Goal: Information Seeking & Learning: Learn about a topic

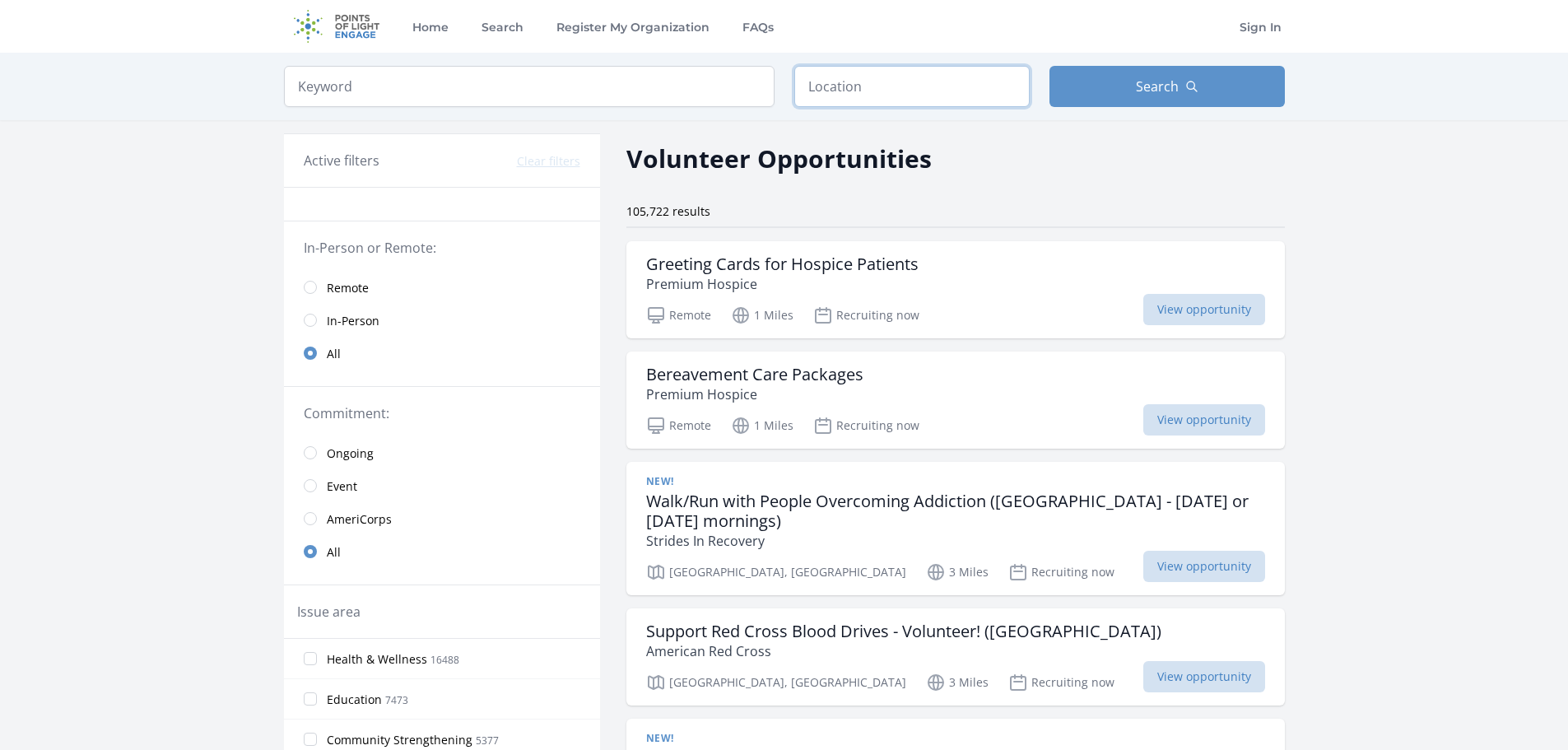
click at [895, 84] on input "text" at bounding box center [911, 86] width 235 height 42
type input "Irvine, CA 92602, USA"
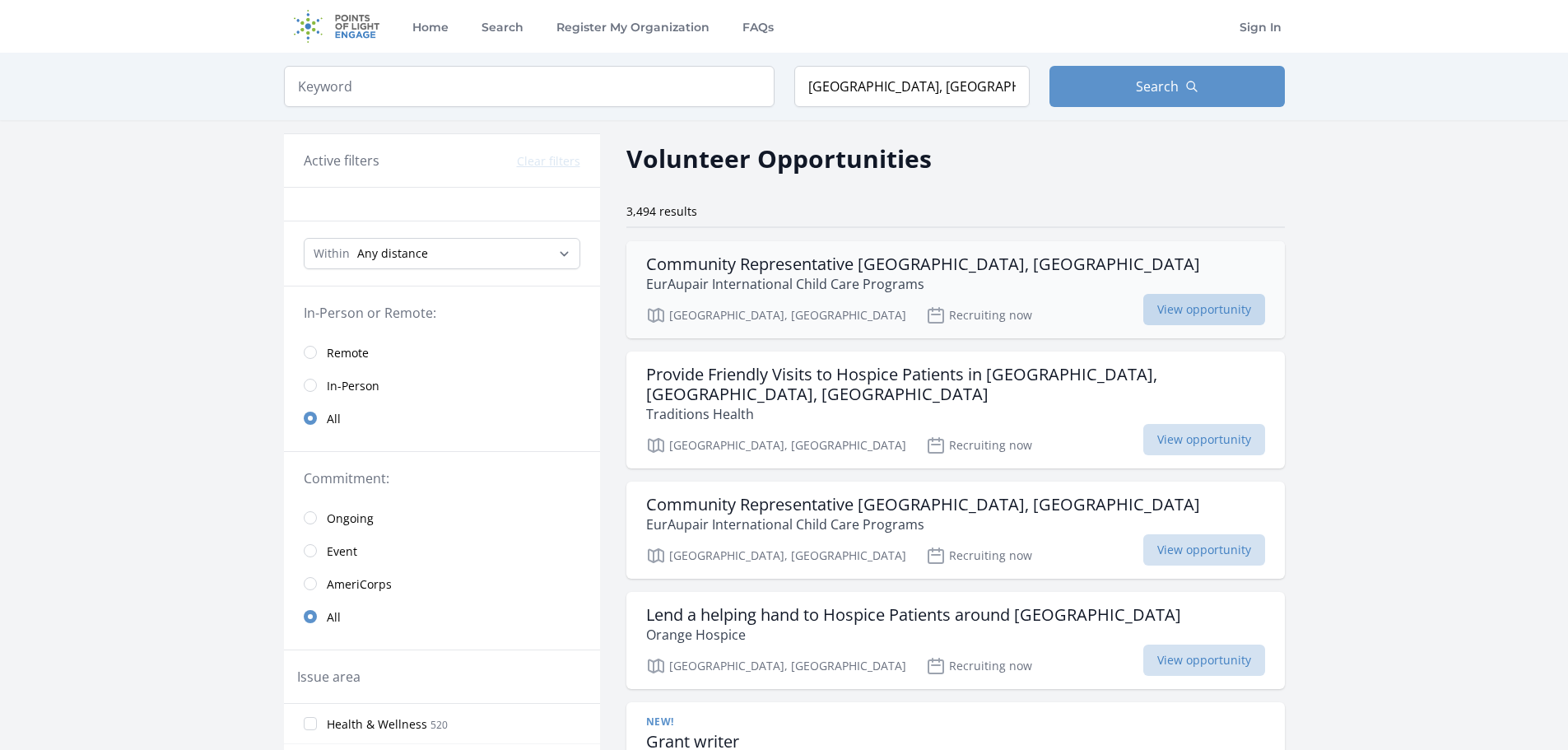
click at [1211, 311] on span "View opportunity" at bounding box center [1205, 309] width 122 height 31
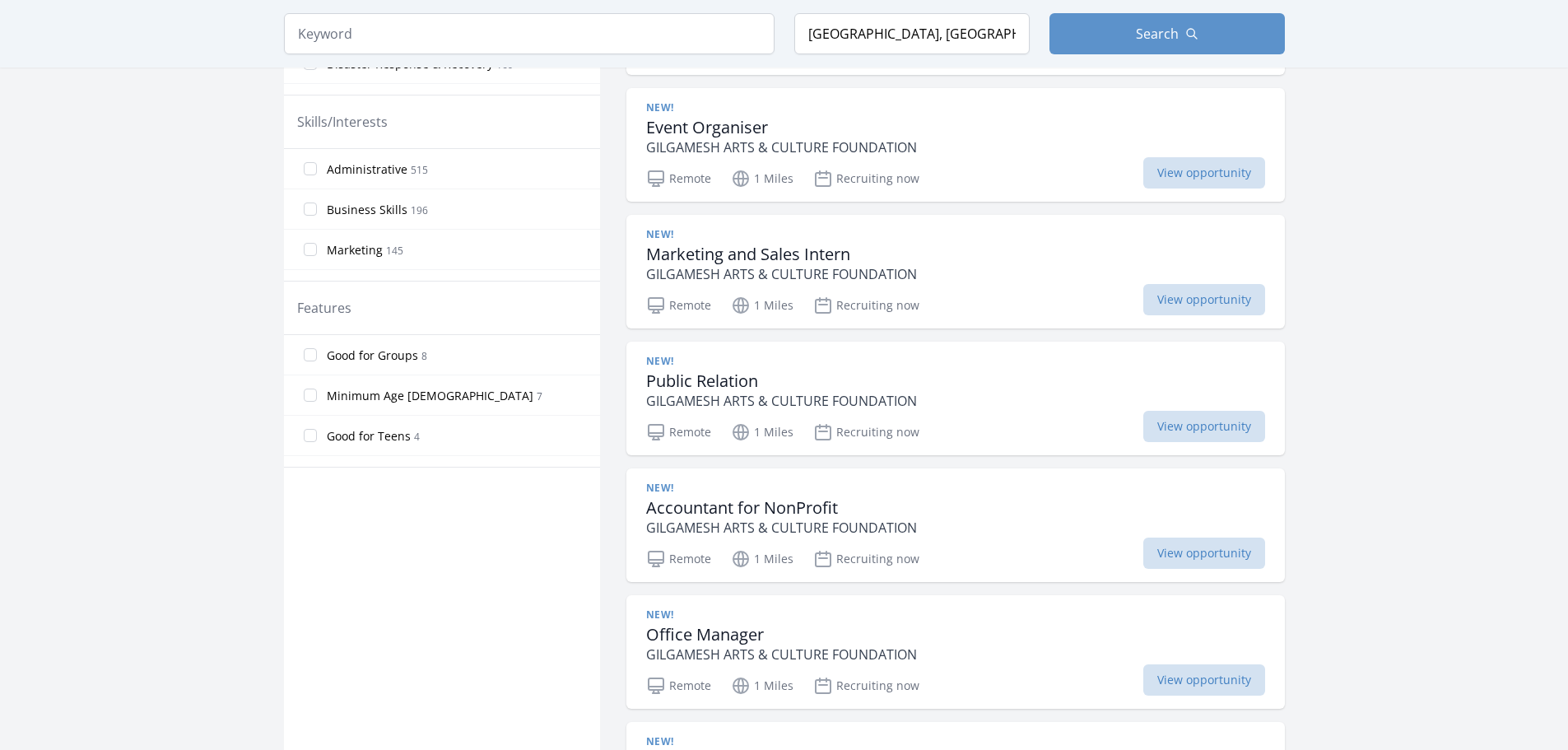
scroll to position [352, 0]
click at [313, 400] on input "Good for Teens 4" at bounding box center [311, 407] width 14 height 14
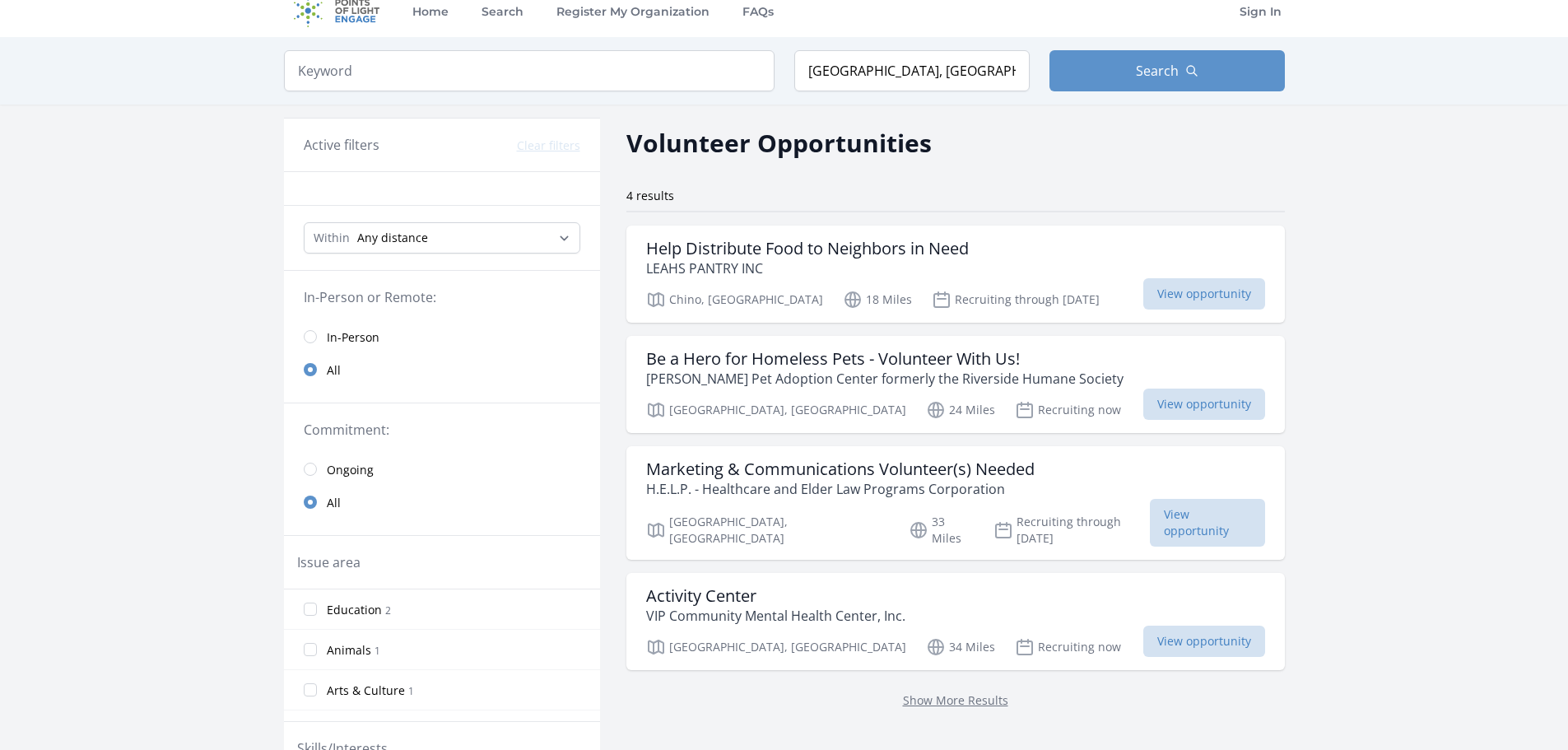
scroll to position [0, 0]
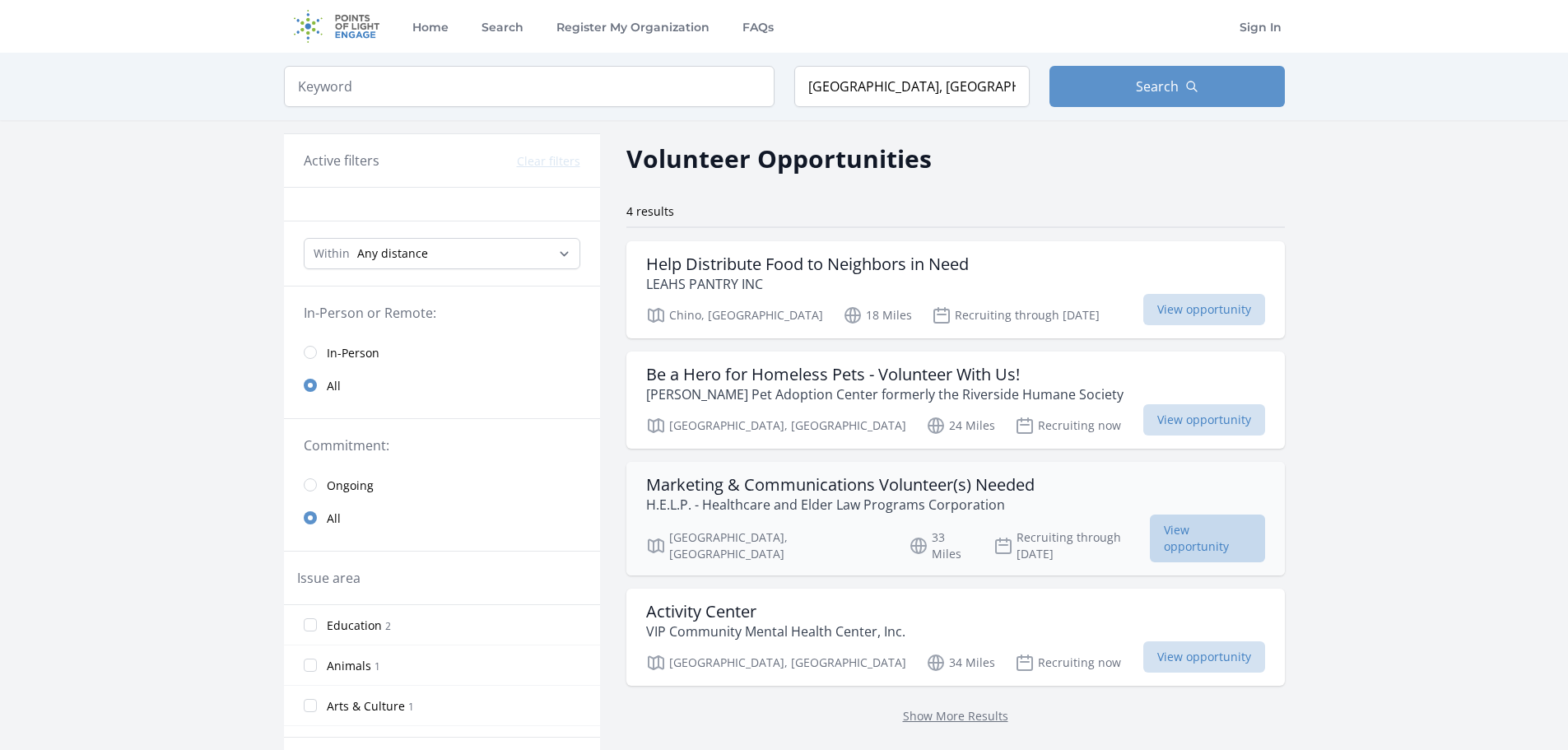
click at [1151, 521] on span "View opportunity" at bounding box center [1208, 538] width 114 height 47
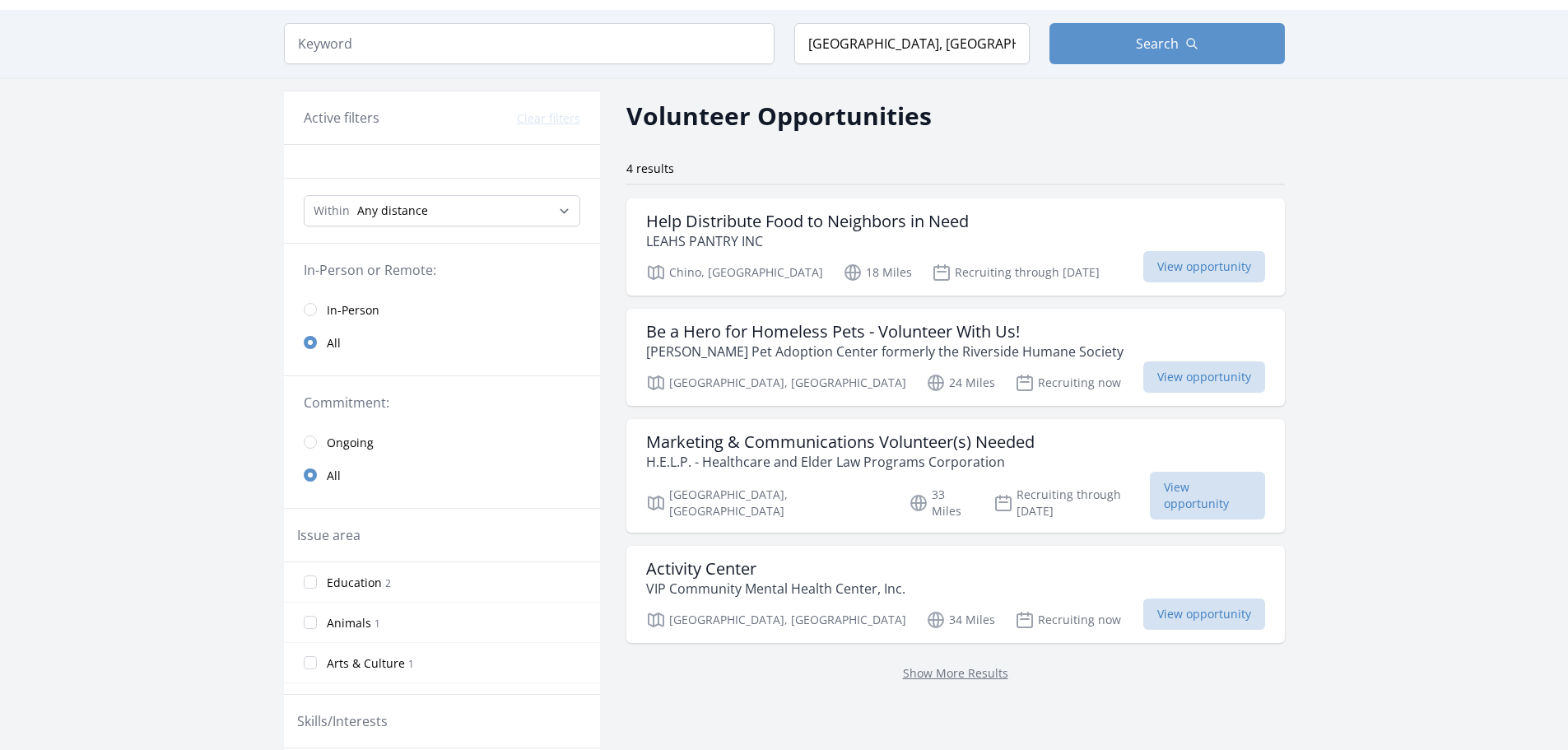
scroll to position [82, 0]
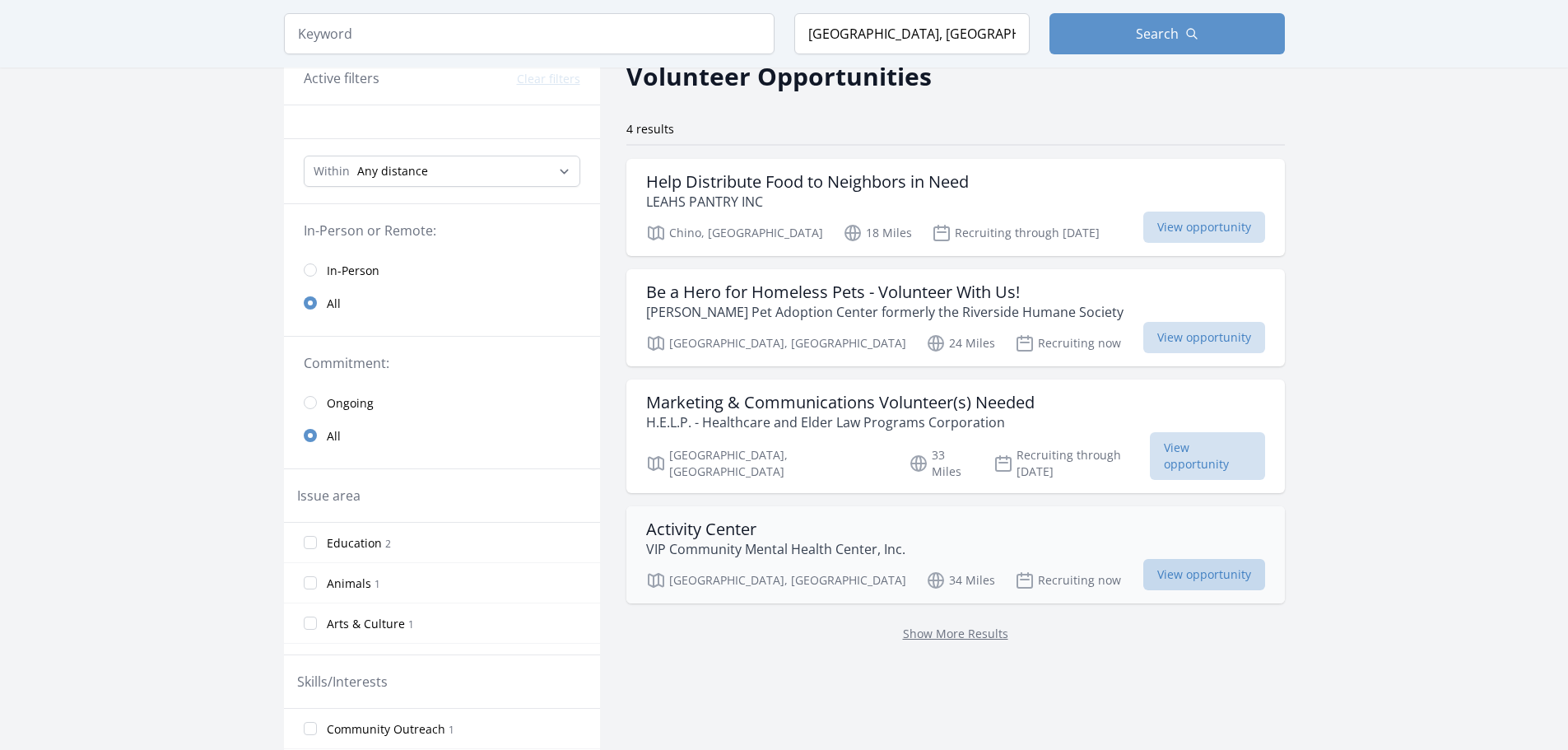
click at [1144, 559] on span "View opportunity" at bounding box center [1205, 575] width 122 height 31
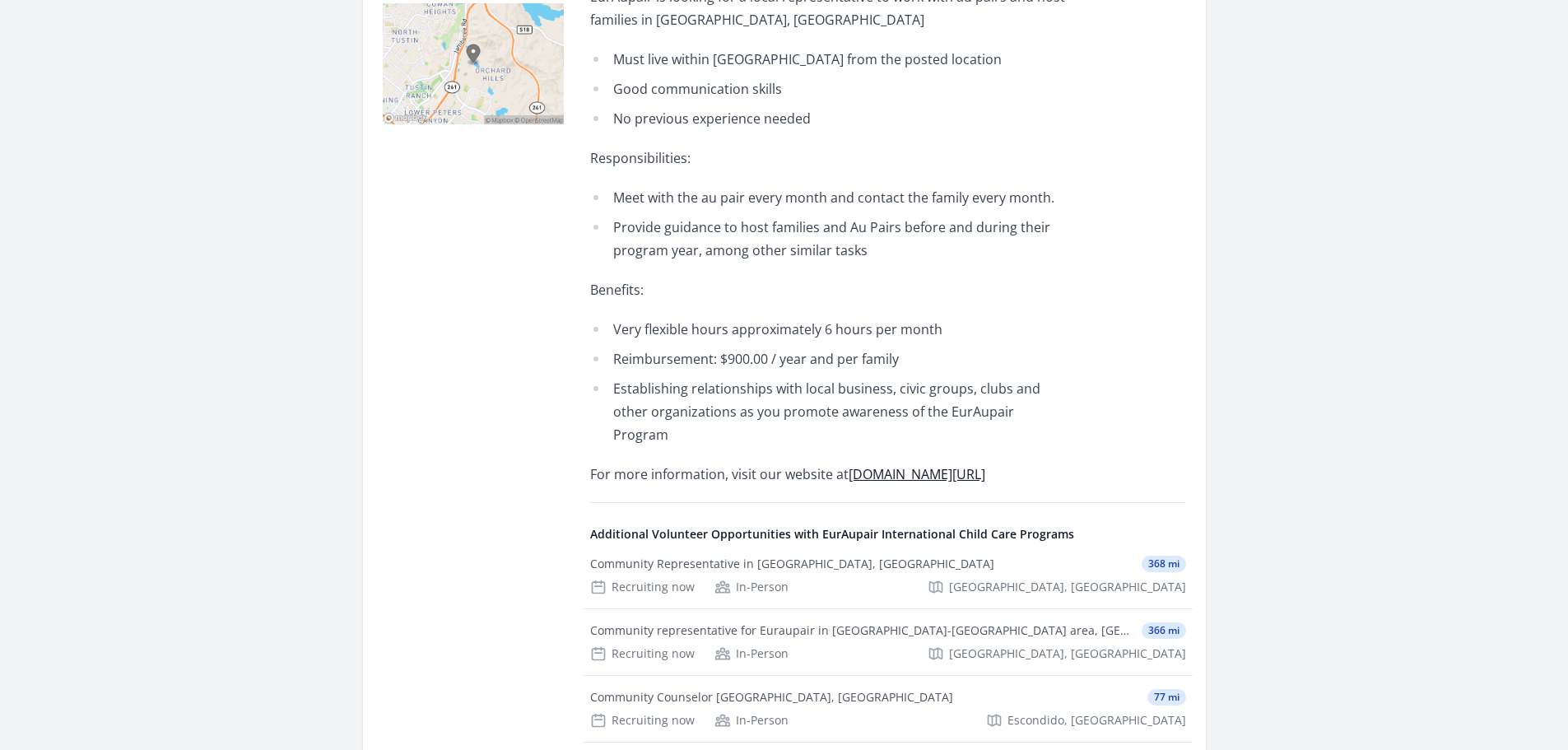
scroll to position [494, 0]
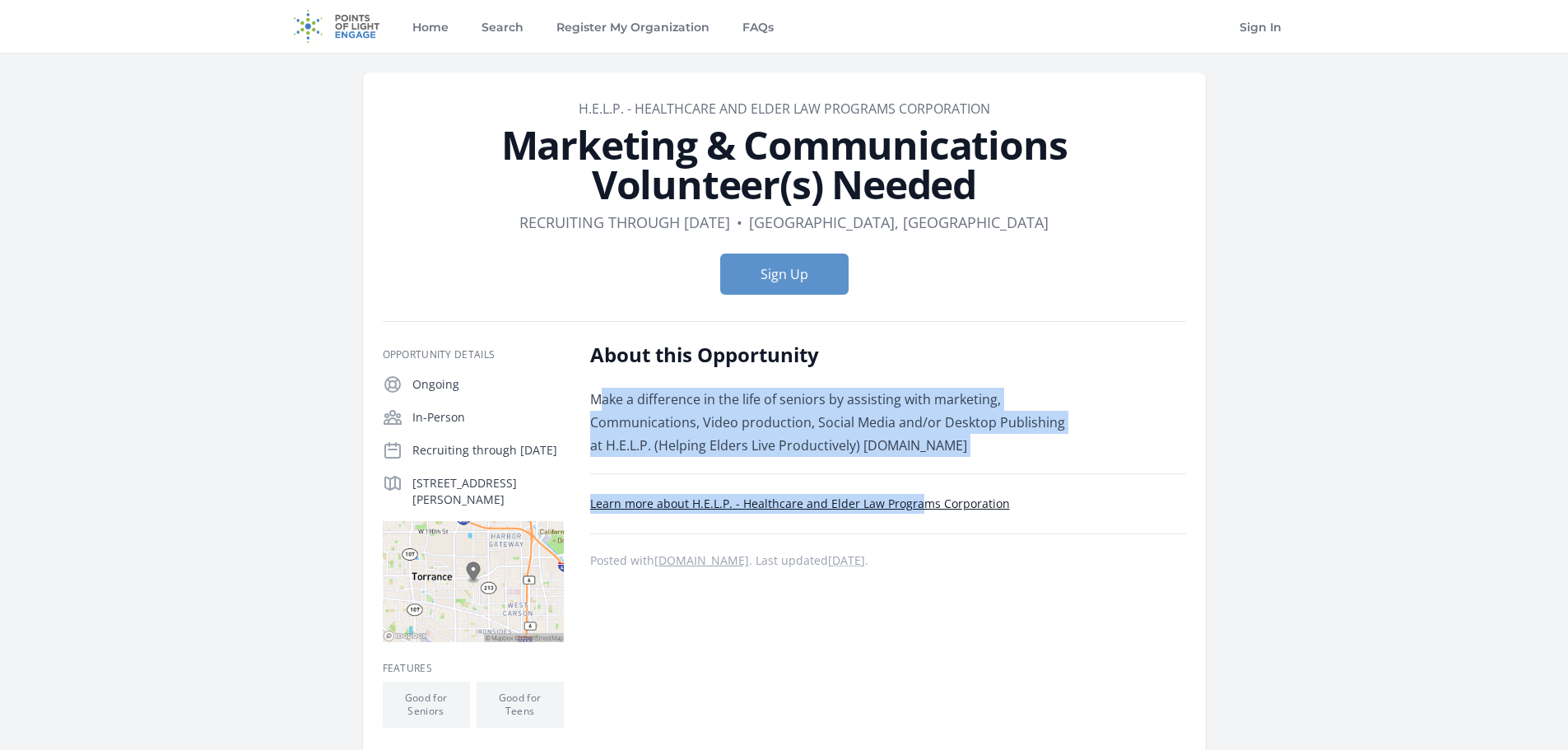
drag, startPoint x: 601, startPoint y: 406, endPoint x: 626, endPoint y: 458, distance: 57.7
click at [626, 458] on div "About this Opportunity Make a difference in the life of seniors by assisting wi…" at bounding box center [887, 614] width 596 height 545
click at [628, 458] on div "About this Opportunity Make a difference in the life of seniors by assisting wi…" at bounding box center [887, 614] width 596 height 545
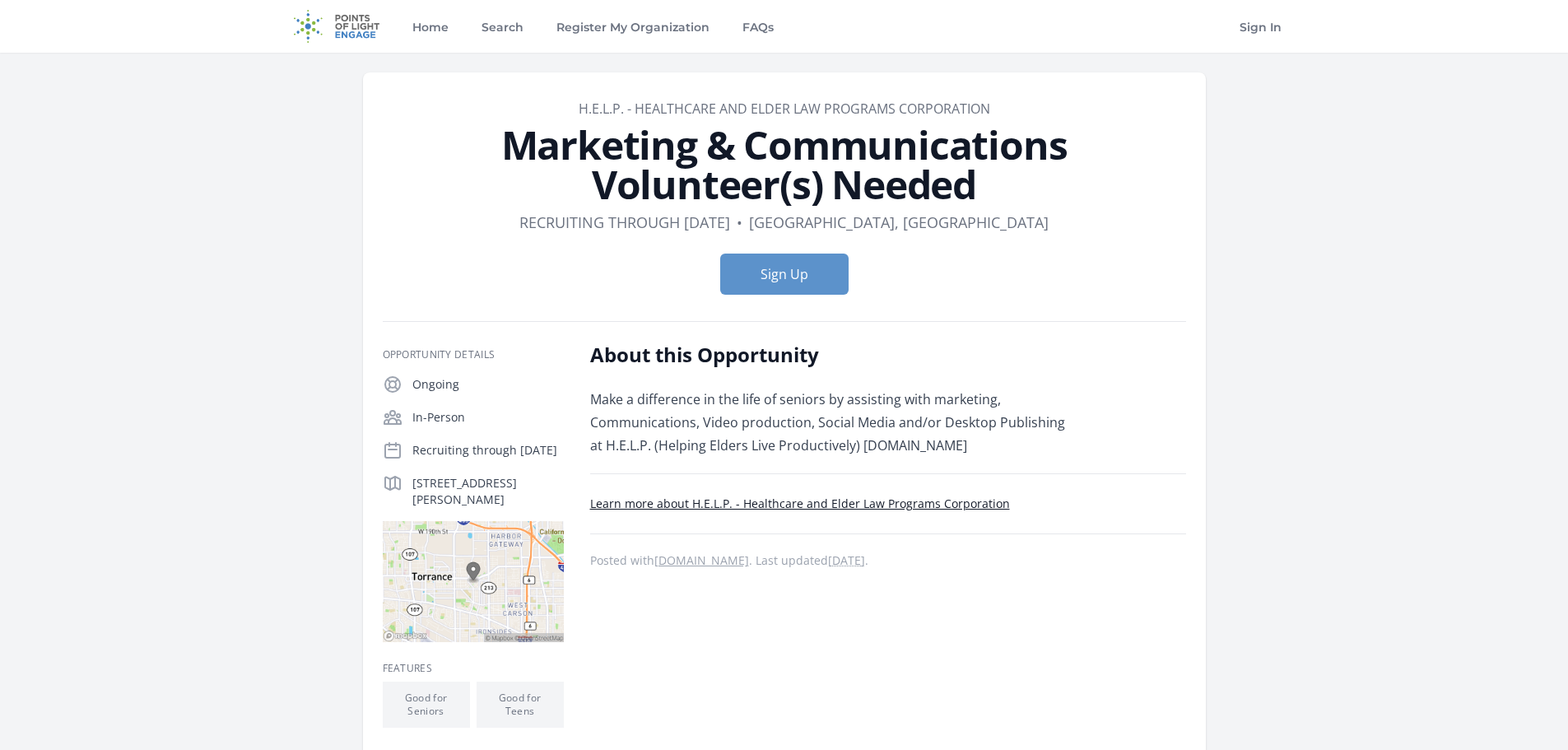
drag, startPoint x: 844, startPoint y: 448, endPoint x: 972, endPoint y: 447, distance: 128.0
click at [972, 447] on p "Make a difference in the life of seniors by assisting with marketing, Communica…" at bounding box center [830, 422] width 481 height 69
copy p "www.help4srs.org"
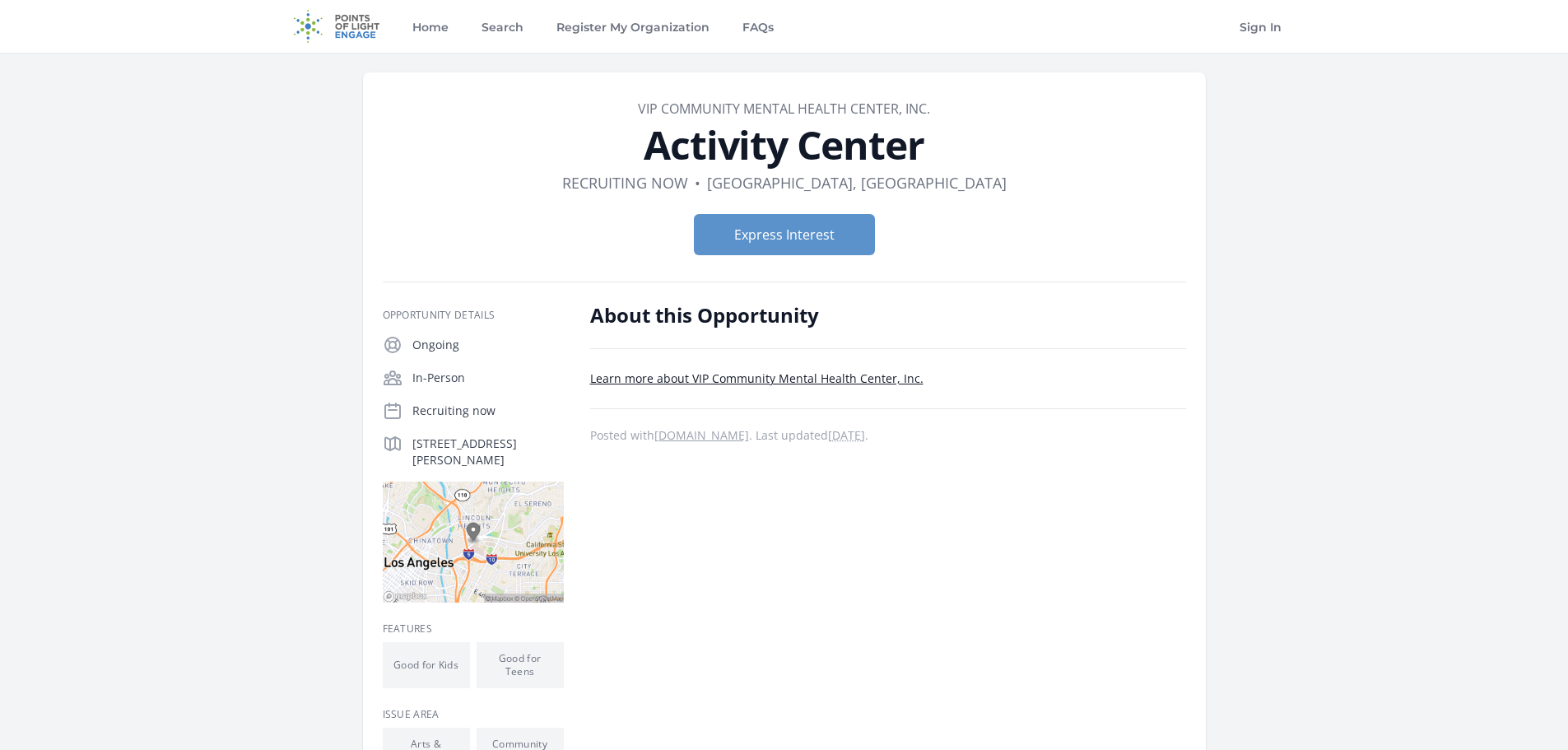
click at [733, 376] on link "Learn more about VIP Community Mental Health Center, Inc." at bounding box center [756, 379] width 333 height 16
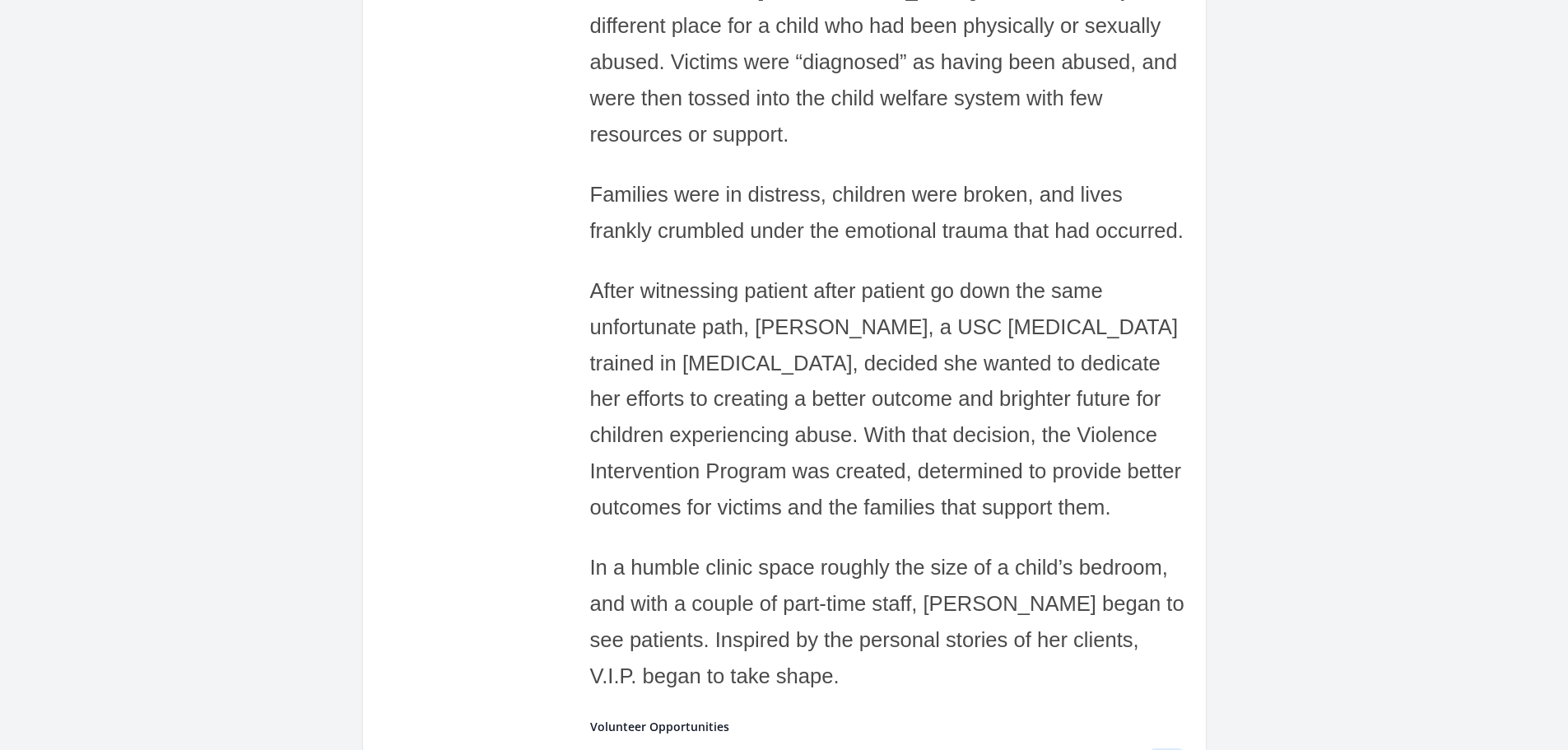
scroll to position [494, 0]
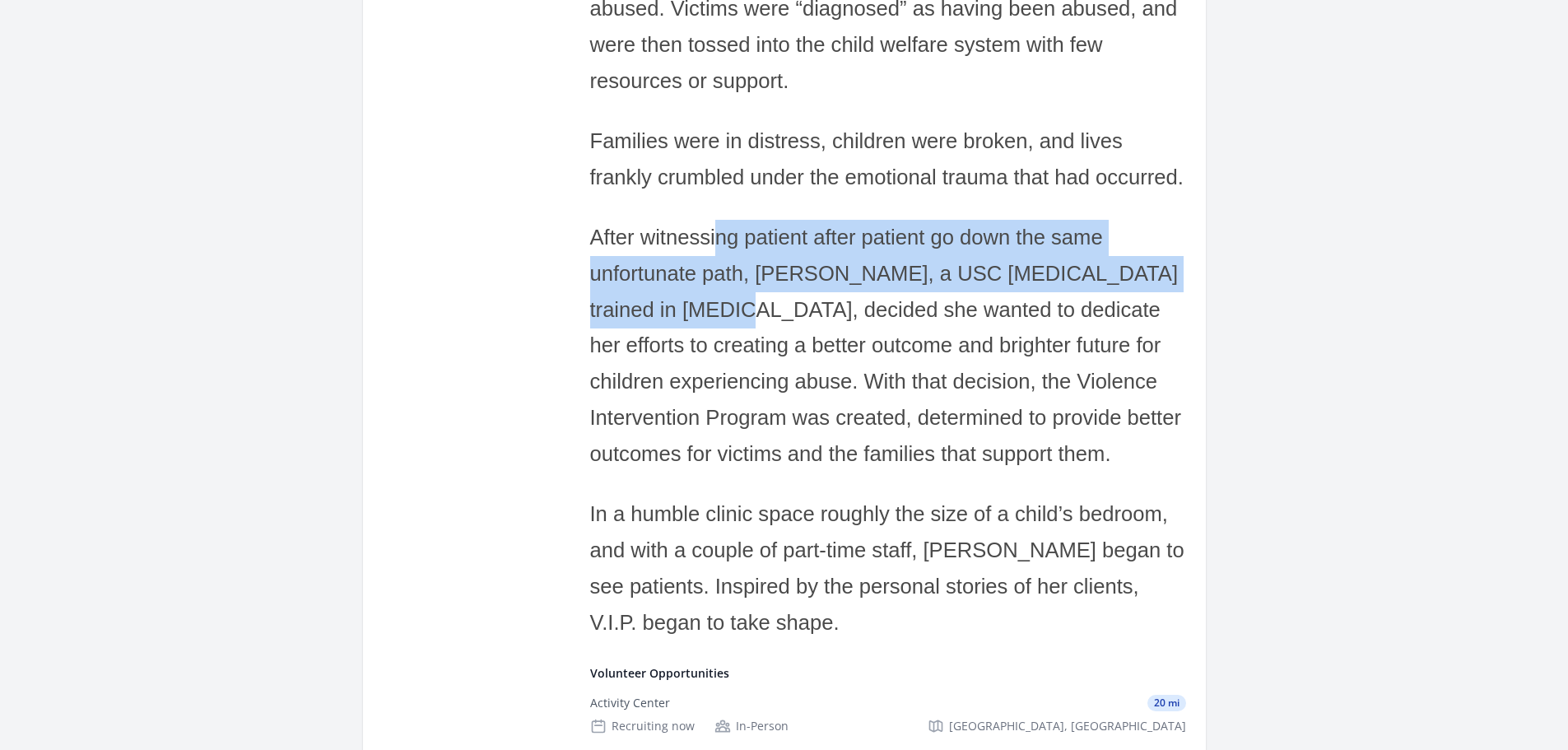
drag, startPoint x: 717, startPoint y: 234, endPoint x: 732, endPoint y: 299, distance: 66.7
click at [732, 299] on span "After witnessing patient after patient go down the same unfortunate path, [PERS…" at bounding box center [885, 345] width 591 height 239
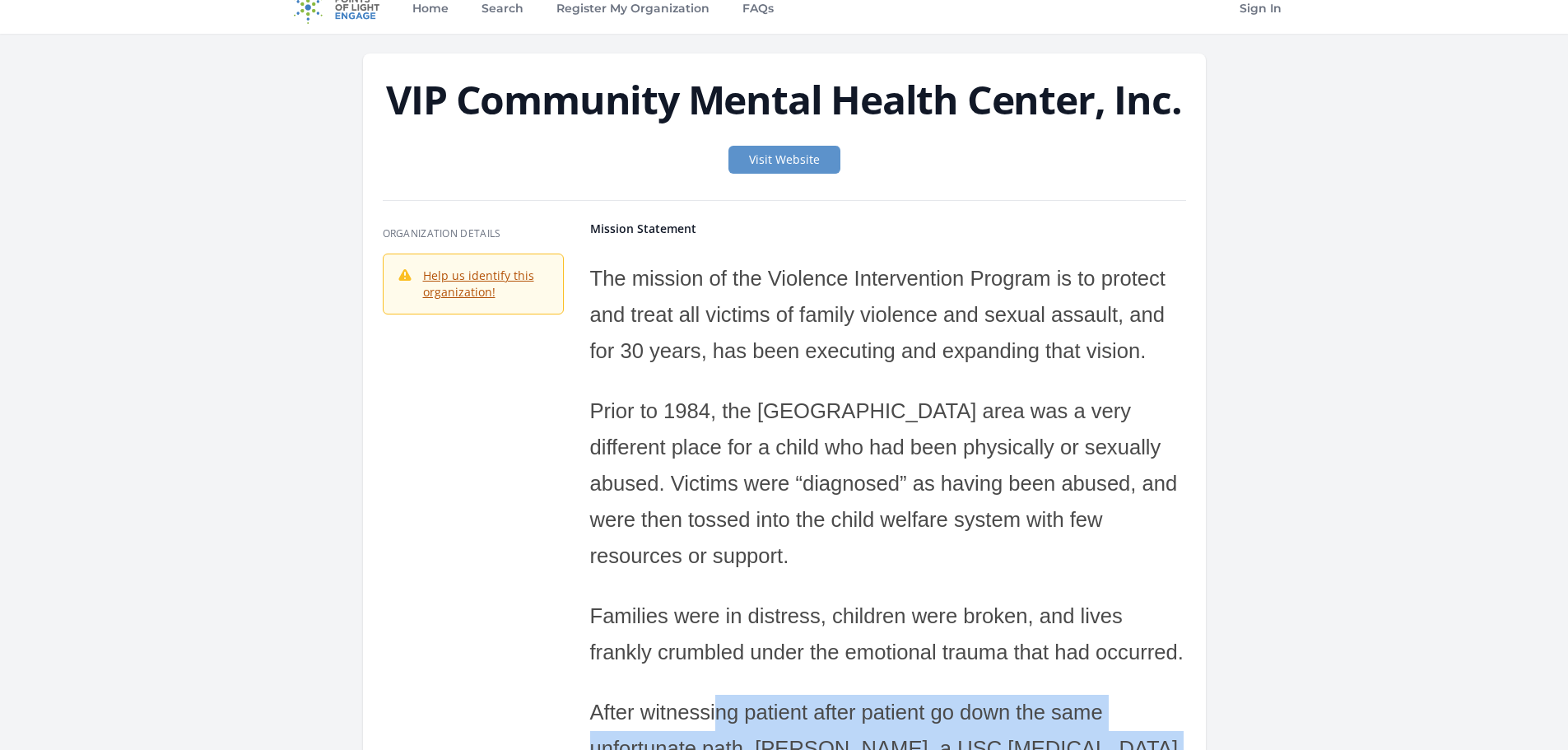
scroll to position [0, 0]
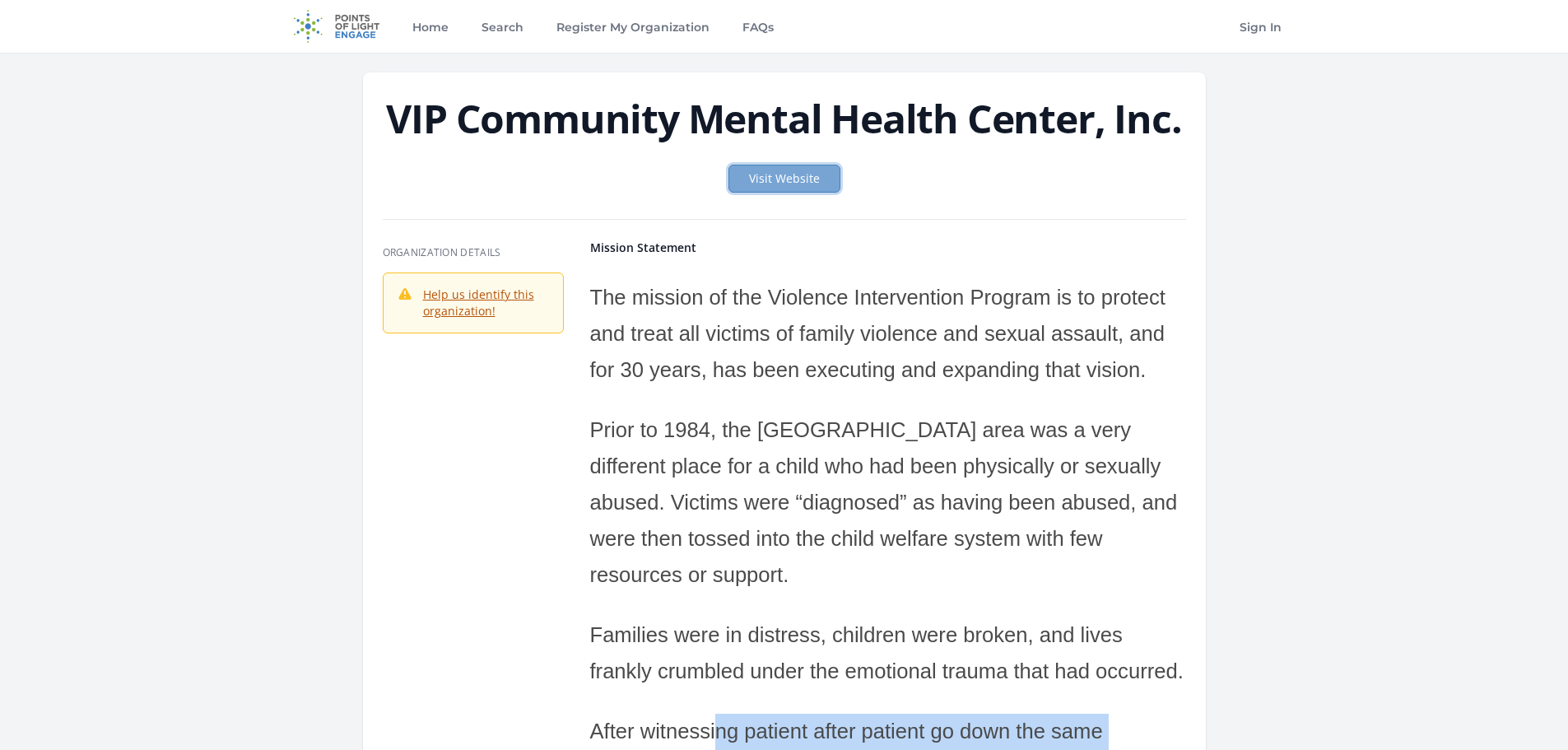
click at [793, 172] on link "Visit Website" at bounding box center [784, 178] width 112 height 28
